Goal: Task Accomplishment & Management: Use online tool/utility

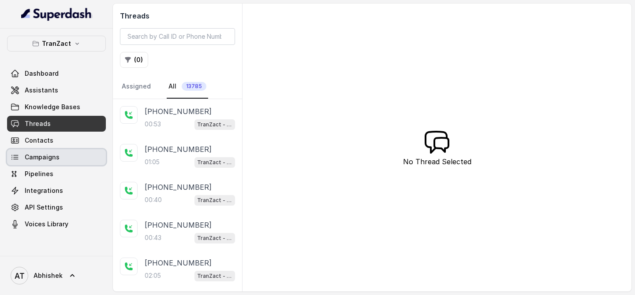
click at [35, 163] on link "Campaigns" at bounding box center [56, 157] width 99 height 16
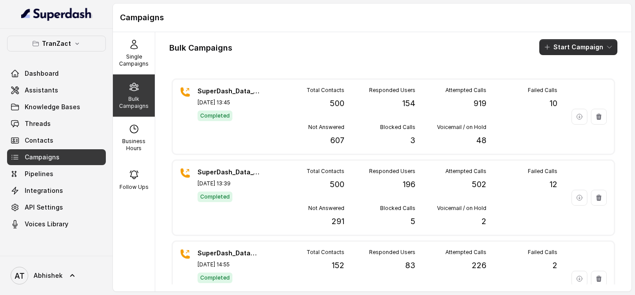
click at [577, 45] on button "Start Campaign" at bounding box center [578, 47] width 78 height 16
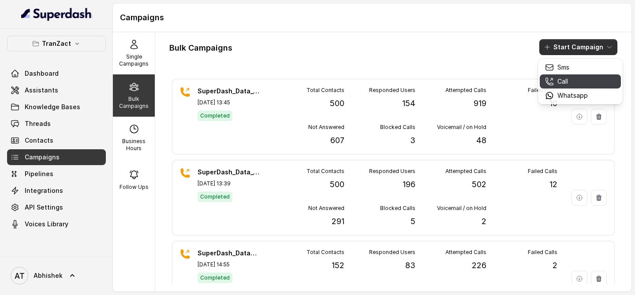
click at [559, 79] on p "Call" at bounding box center [562, 81] width 11 height 9
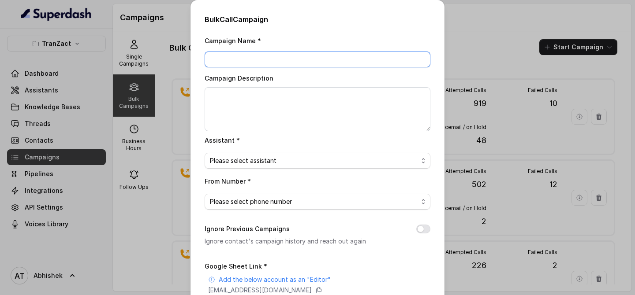
click at [217, 53] on input "Campaign Name *" at bounding box center [318, 60] width 226 height 16
paste input "SuperDash_Data_8(20875)_14Oct_MS"
type input "SuperDash_Data_8(20875)_14Oct_MS"
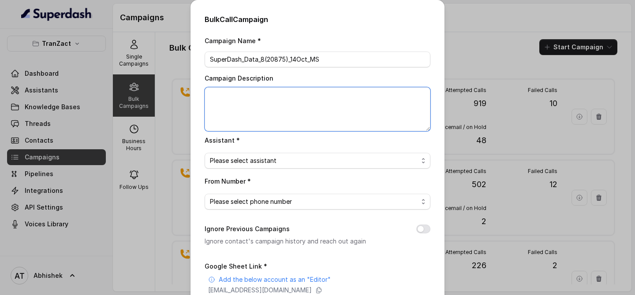
click at [214, 97] on textarea "Campaign Description" at bounding box center [318, 109] width 226 height 44
paste textarea "SuperDash_Data_8(20875)_14Oct_MS"
type textarea "SuperDash_Data_8(20875)_14Oct_MS"
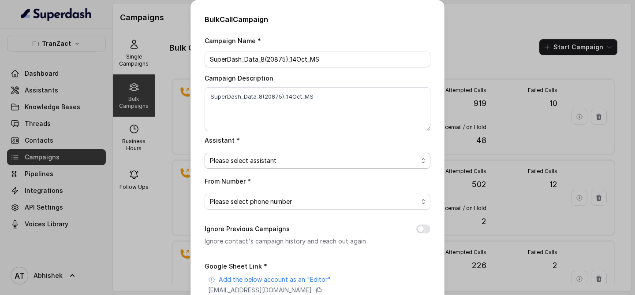
click at [246, 163] on span "Please select assistant" at bounding box center [314, 161] width 208 height 11
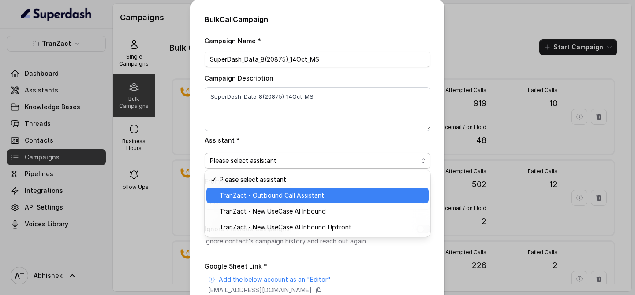
click at [279, 198] on span "TranZact - Outbound Call Assistant" at bounding box center [322, 195] width 204 height 11
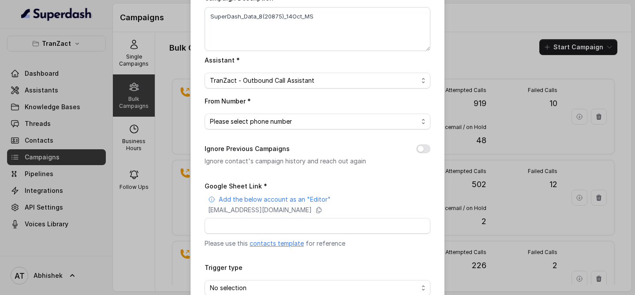
scroll to position [82, 0]
click at [253, 116] on span "Please select phone number" at bounding box center [314, 120] width 208 height 11
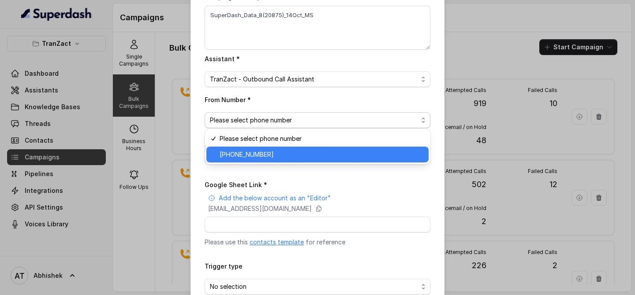
click at [260, 152] on span "[PHONE_NUMBER]" at bounding box center [322, 154] width 204 height 11
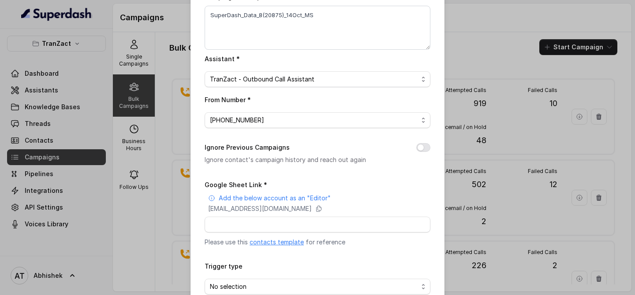
scroll to position [131, 0]
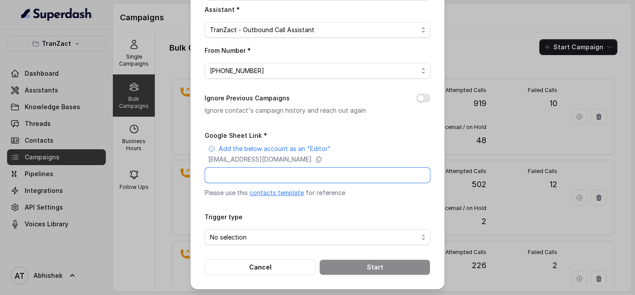
click at [224, 173] on input "Google Sheet Link *" at bounding box center [318, 176] width 226 height 16
paste input "[URL][DOMAIN_NAME]"
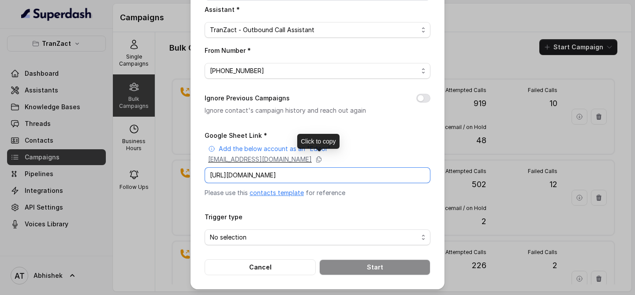
scroll to position [0, 114]
type input "[URL][DOMAIN_NAME]"
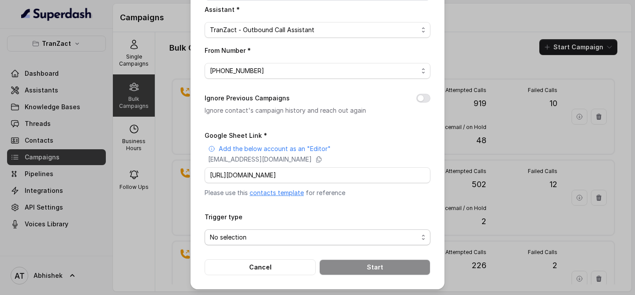
click at [264, 234] on span "No selection" at bounding box center [314, 237] width 208 height 11
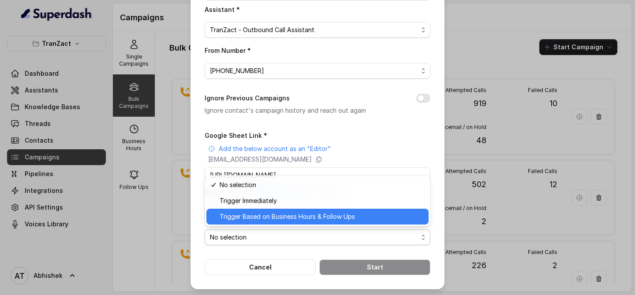
click at [271, 220] on span "Trigger Based on Business Hours & Follow Ups" at bounding box center [322, 217] width 204 height 11
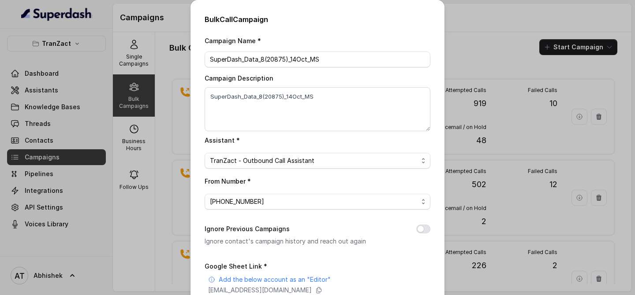
scroll to position [131, 0]
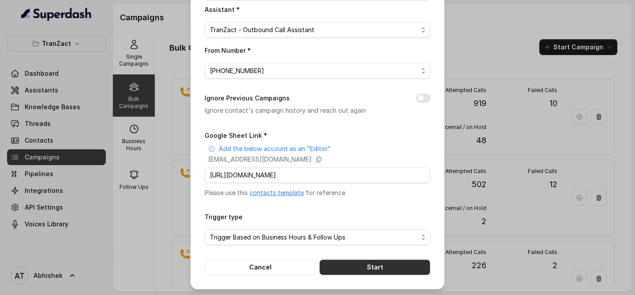
click at [343, 262] on button "Start" at bounding box center [374, 268] width 111 height 16
